Goal: Information Seeking & Learning: Learn about a topic

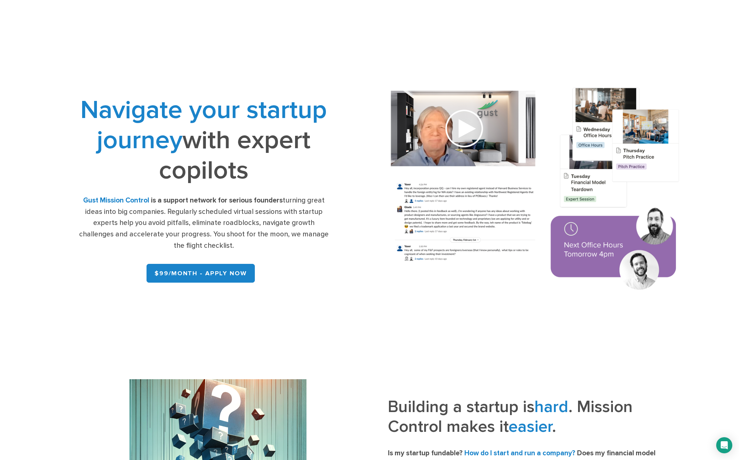
drag, startPoint x: 366, startPoint y: 258, endPoint x: 667, endPoint y: 333, distance: 310.5
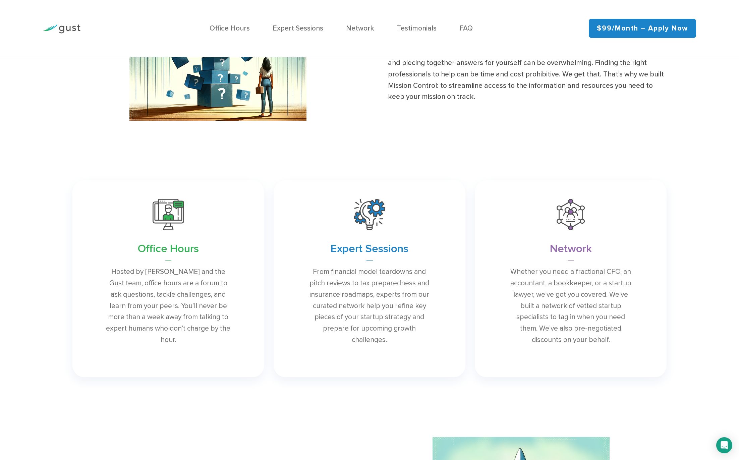
scroll to position [436, 0]
drag, startPoint x: 696, startPoint y: 231, endPoint x: 691, endPoint y: 201, distance: 30.7
click at [691, 201] on div "Office Hours Hosted by [PERSON_NAME] and the Gust team, office hours are a foru…" at bounding box center [369, 278] width 739 height 206
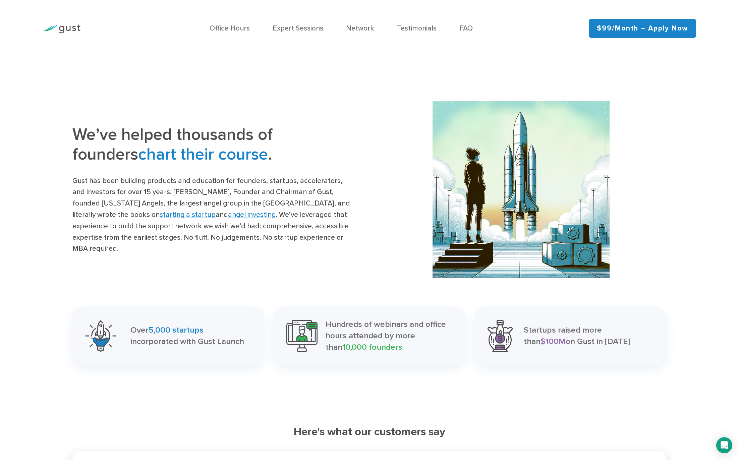
scroll to position [738, 0]
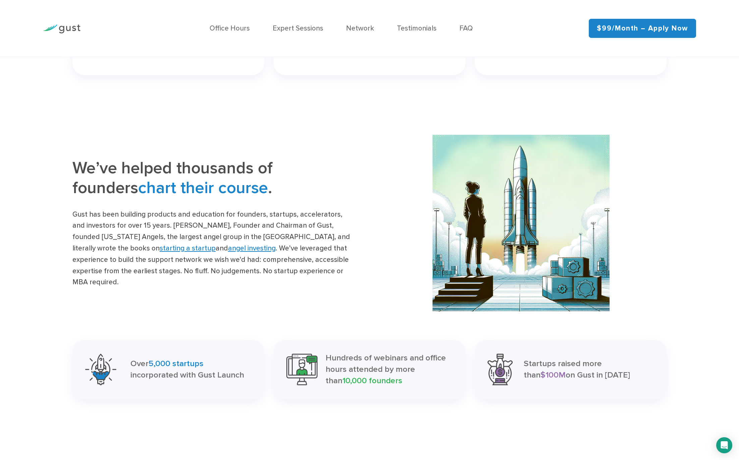
drag, startPoint x: 666, startPoint y: 215, endPoint x: 669, endPoint y: 194, distance: 21.0
click at [669, 194] on div at bounding box center [521, 223] width 303 height 177
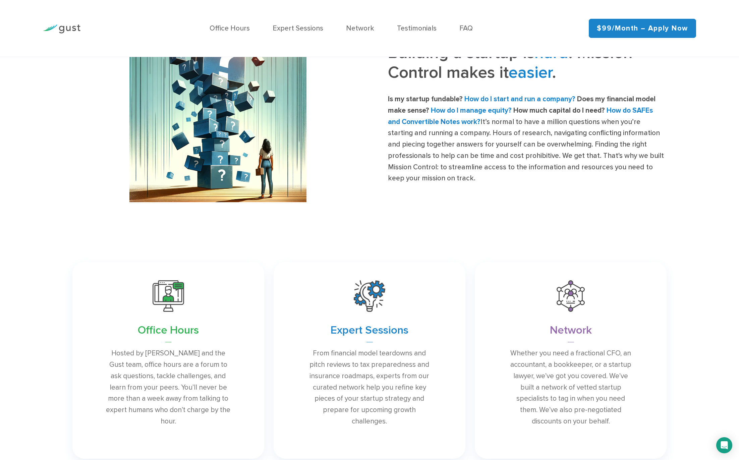
scroll to position [348, 0]
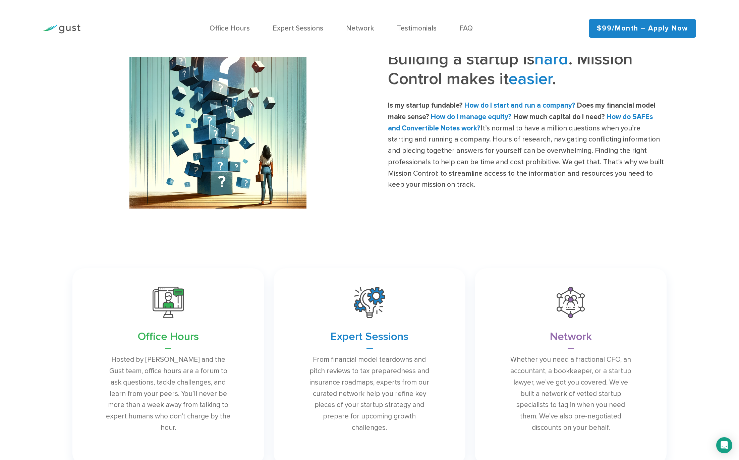
click at [690, 191] on div "Building a startup is hard . Mission Control makes it easier . Is my startup fu…" at bounding box center [369, 120] width 739 height 177
click at [678, 192] on div "Building a startup is hard . Mission Control makes it easier . Is my startup fu…" at bounding box center [369, 120] width 739 height 177
drag, startPoint x: 688, startPoint y: 177, endPoint x: 685, endPoint y: 140, distance: 37.7
click at [685, 140] on div "Building a startup is hard . Mission Control makes it easier . Is my startup fu…" at bounding box center [369, 120] width 739 height 177
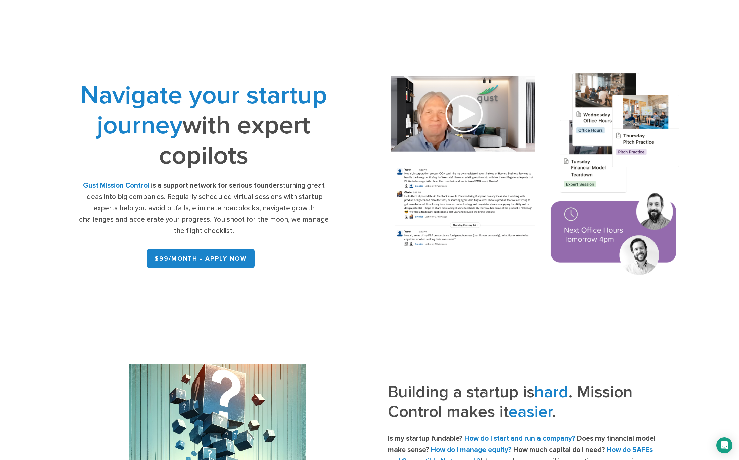
scroll to position [0, 0]
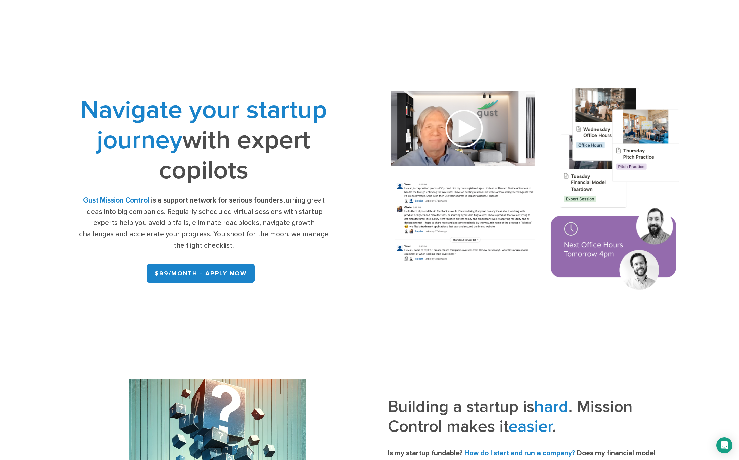
click at [464, 131] on img at bounding box center [536, 190] width 320 height 228
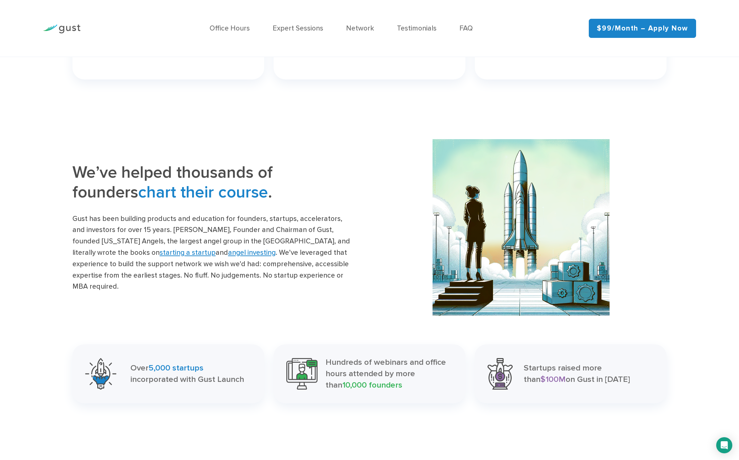
scroll to position [738, 0]
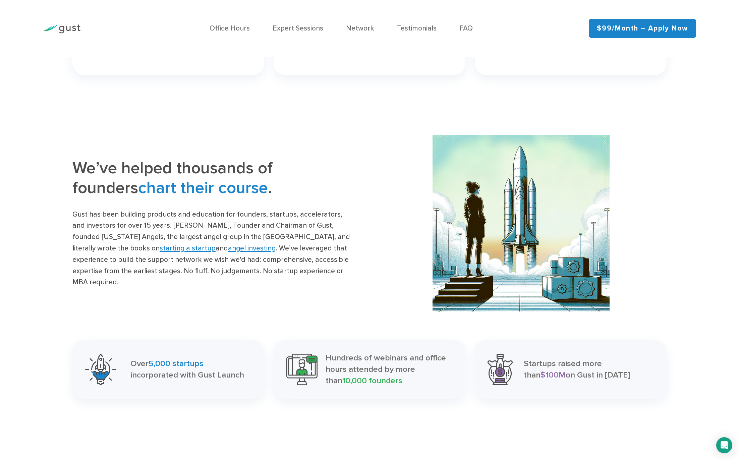
drag, startPoint x: 674, startPoint y: 206, endPoint x: 673, endPoint y: 184, distance: 22.2
click at [673, 184] on div "We’ve helped thousands of founders chart their course . Gust has been building …" at bounding box center [369, 223] width 739 height 177
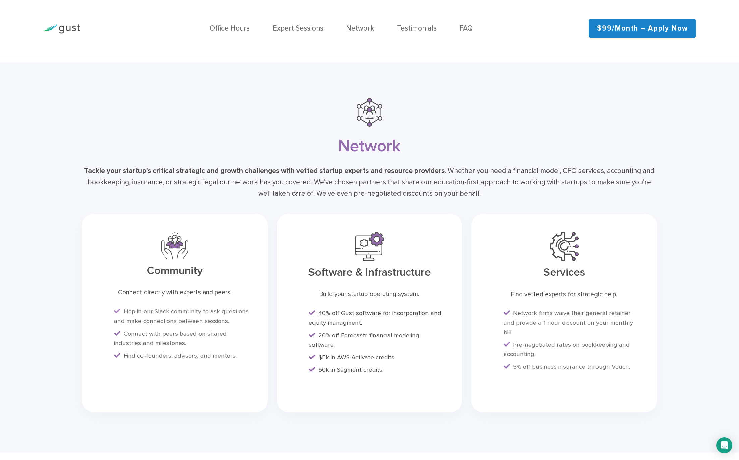
scroll to position [1879, 0]
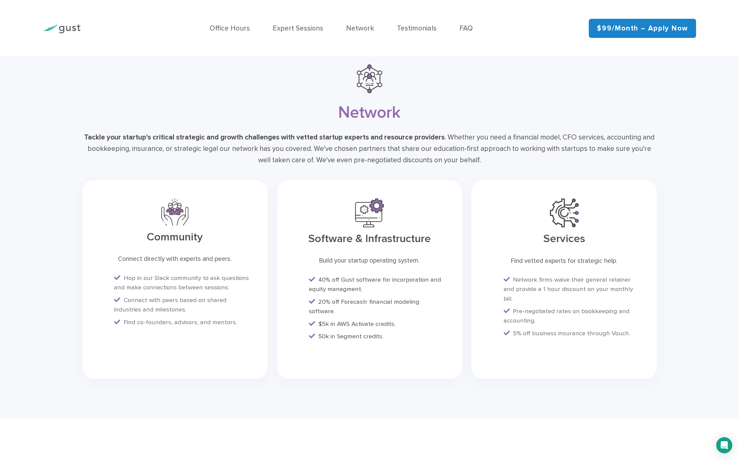
drag, startPoint x: 666, startPoint y: 219, endPoint x: 674, endPoint y: 196, distance: 24.8
click at [674, 196] on div "Network Tackle your startup's critical strategic and growth challenges with vet…" at bounding box center [369, 224] width 739 height 390
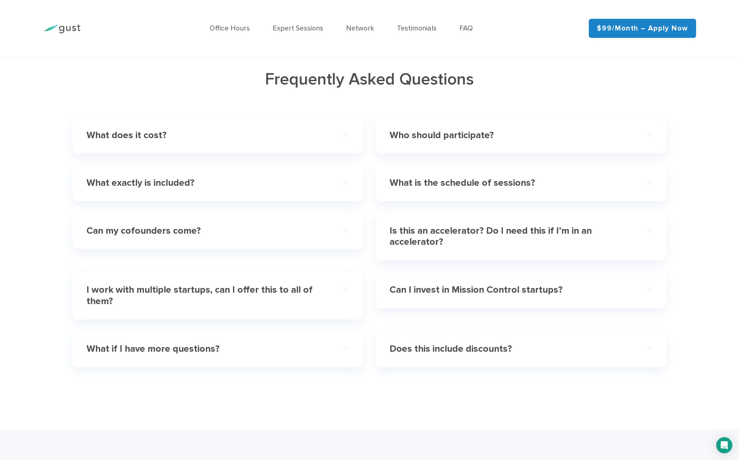
scroll to position [2282, 0]
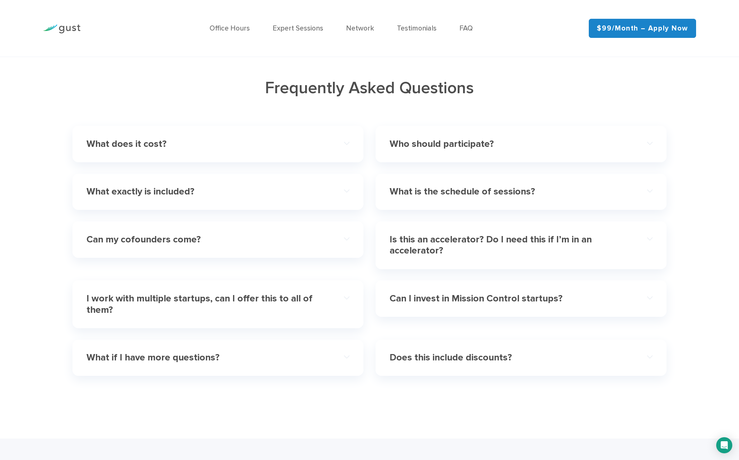
click at [344, 153] on div "What does it cost?" at bounding box center [218, 144] width 263 height 24
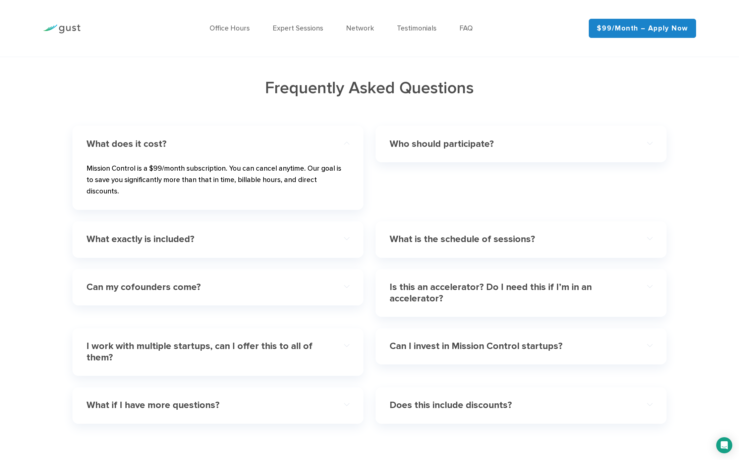
click at [348, 241] on div "What exactly is included?" at bounding box center [218, 240] width 263 height 24
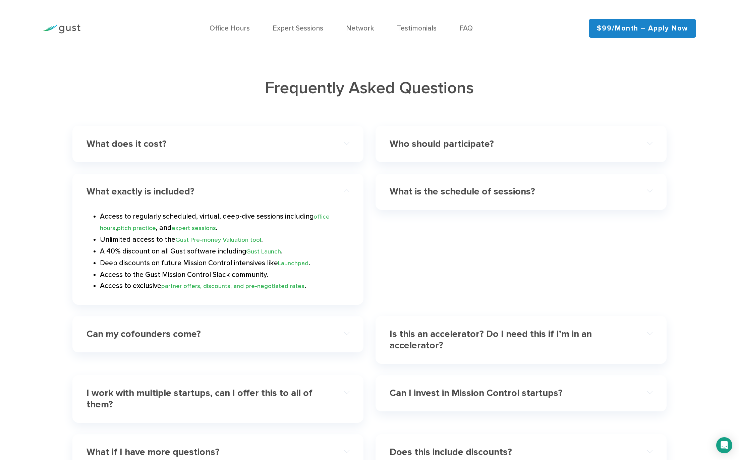
drag, startPoint x: 340, startPoint y: 259, endPoint x: 488, endPoint y: 160, distance: 178.1
click at [488, 150] on h4 "Who should participate?" at bounding box center [508, 144] width 237 height 11
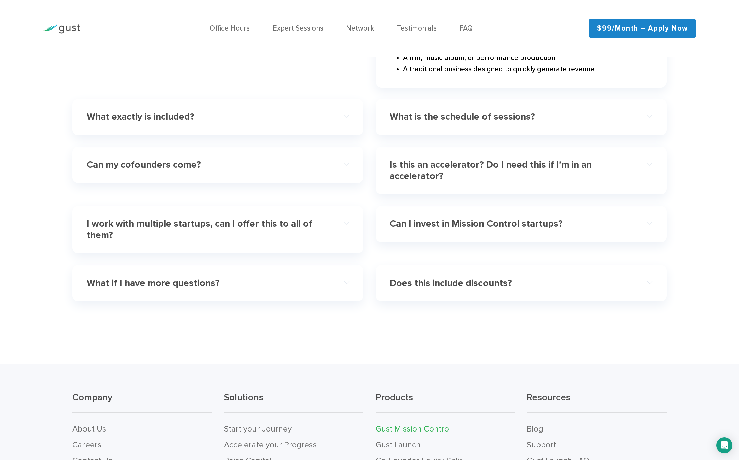
scroll to position [2550, 0]
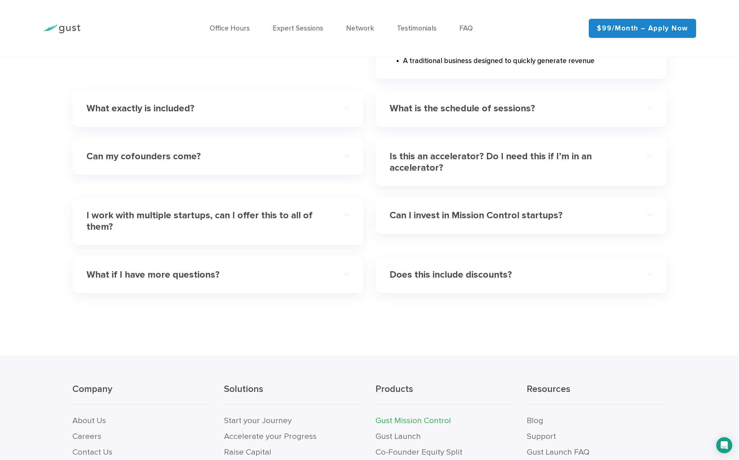
click at [646, 110] on div "What is the schedule of sessions?" at bounding box center [521, 109] width 263 height 24
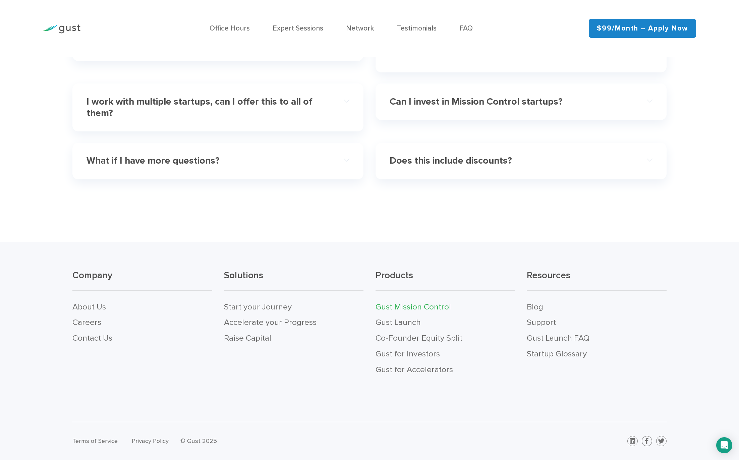
scroll to position [2539, 0]
click at [467, 100] on h4 "Can I invest in Mission Control startups?" at bounding box center [508, 101] width 237 height 11
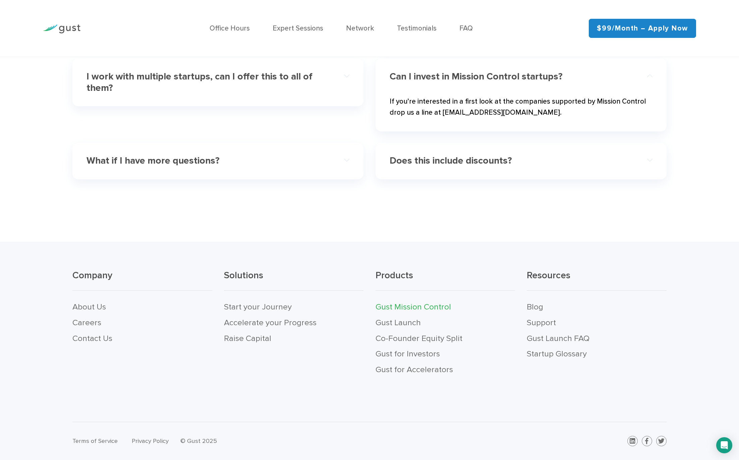
scroll to position [2520, 0]
click at [530, 158] on h4 "Does this include discounts?" at bounding box center [508, 160] width 237 height 11
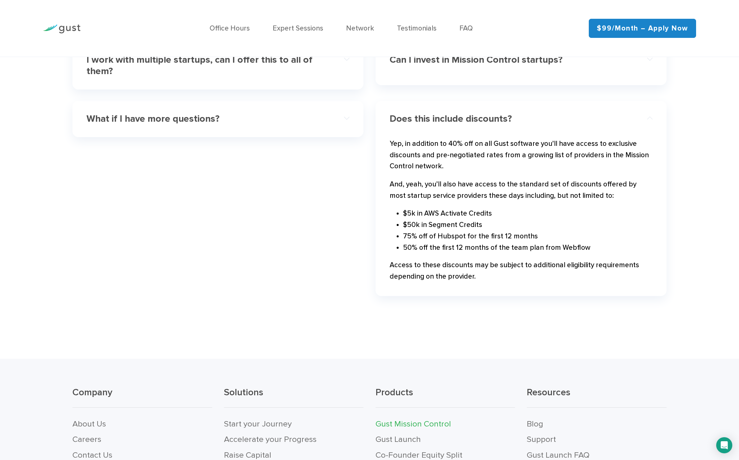
scroll to position [2550, 0]
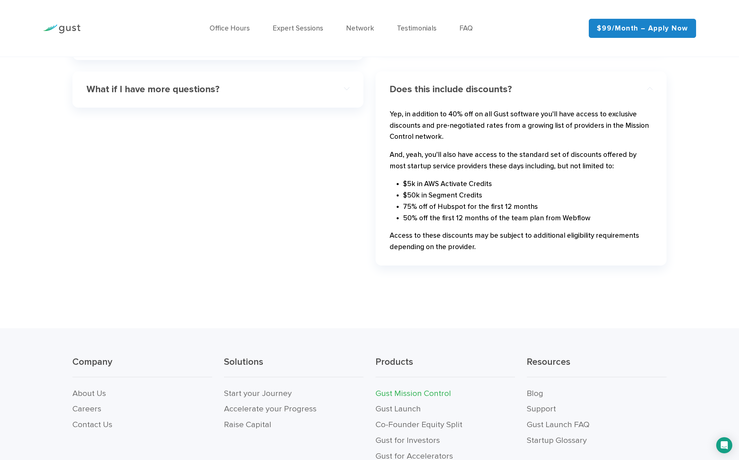
drag, startPoint x: 339, startPoint y: 210, endPoint x: 315, endPoint y: 212, distance: 24.2
click at [315, 212] on div "What if I have more questions? We’re here for you. You can email us at [EMAIL_A…" at bounding box center [217, 174] width 303 height 206
drag, startPoint x: 307, startPoint y: 208, endPoint x: 272, endPoint y: 178, distance: 45.4
click at [268, 175] on div "What if I have more questions? We’re here for you. You can email us at [EMAIL_A…" at bounding box center [217, 174] width 303 height 206
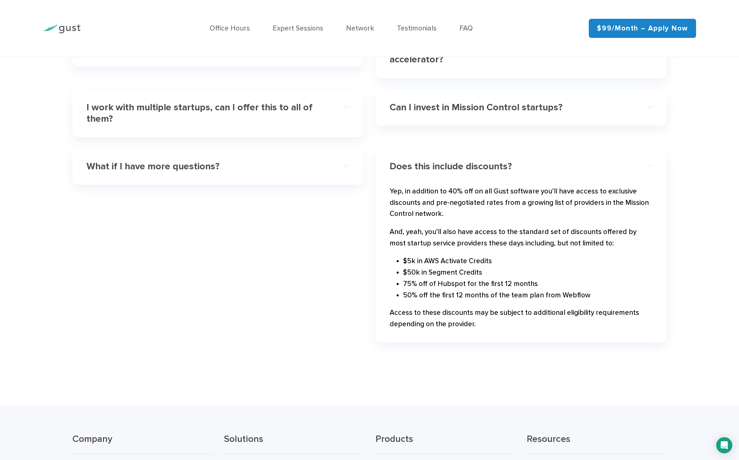
scroll to position [2449, 0]
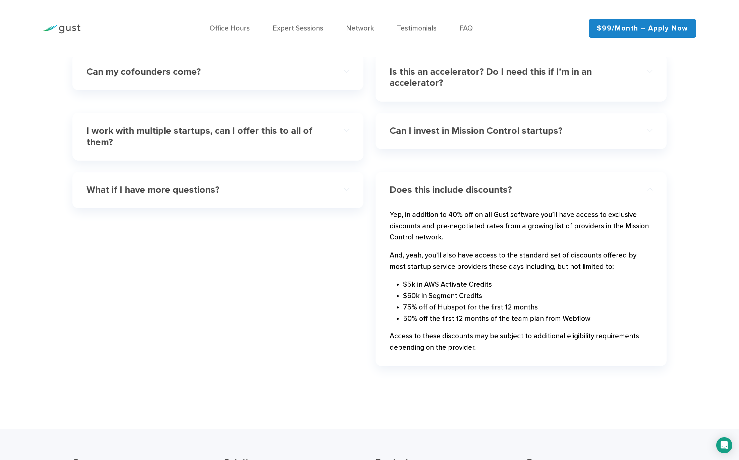
click at [241, 196] on h4 "What if I have more questions?" at bounding box center [205, 190] width 237 height 11
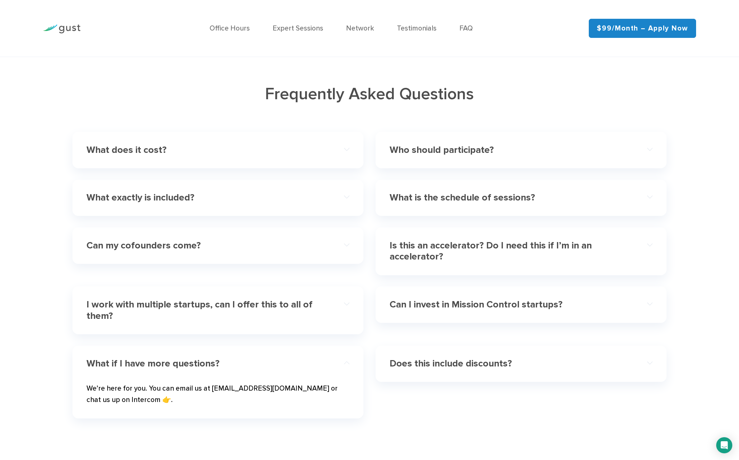
scroll to position [2532, 0]
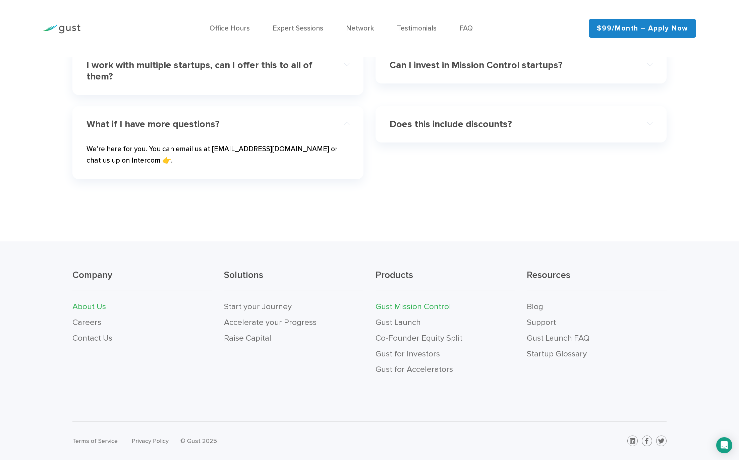
click at [91, 305] on link "About Us" at bounding box center [89, 307] width 34 height 10
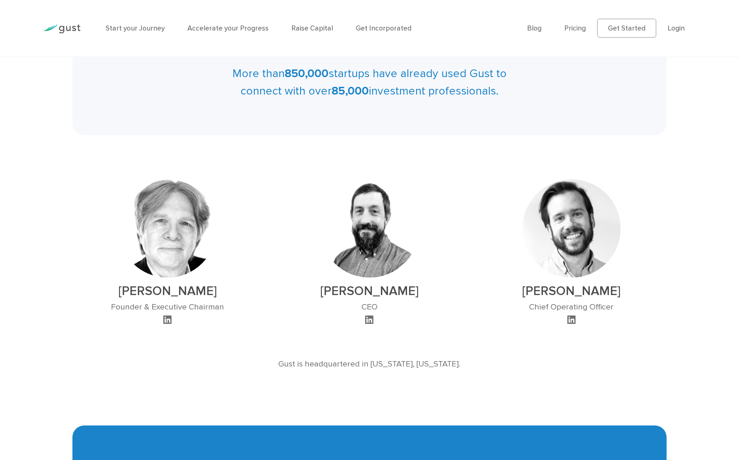
scroll to position [403, 0]
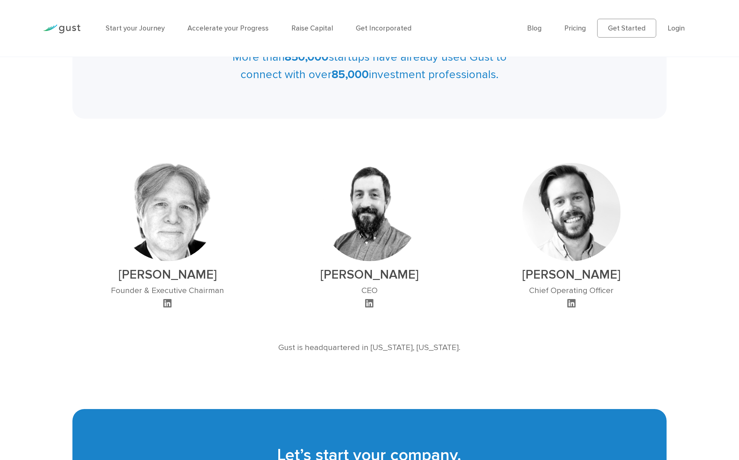
drag, startPoint x: 671, startPoint y: 265, endPoint x: 674, endPoint y: 224, distance: 41.1
click at [674, 224] on div "David S. Rose Founder & Executive Chairman Peter Swan CEO Ryan Nash" at bounding box center [369, 230] width 739 height 158
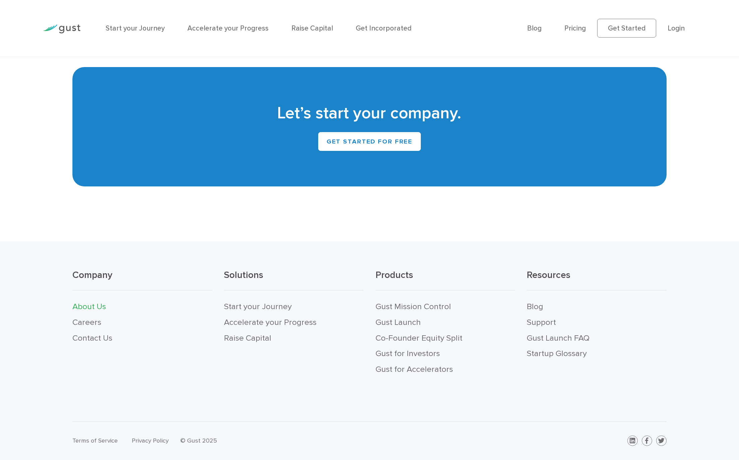
scroll to position [752, 0]
click at [91, 338] on link "Contact Us" at bounding box center [92, 339] width 40 height 10
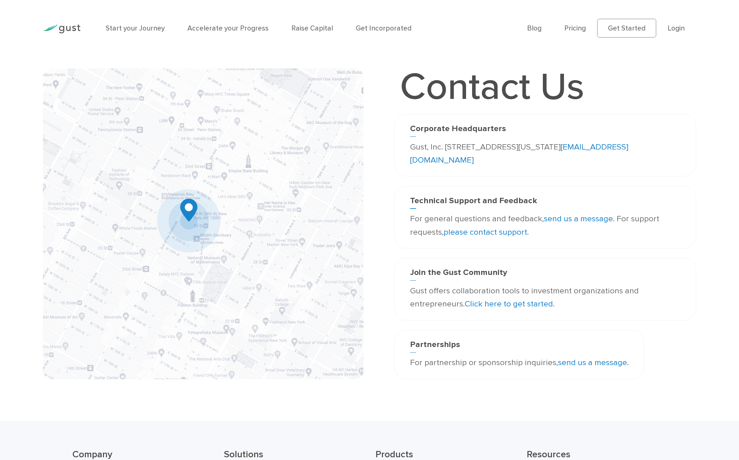
click at [507, 306] on link "Click here to get started" at bounding box center [509, 304] width 88 height 10
